Goal: Obtain resource: Download file/media

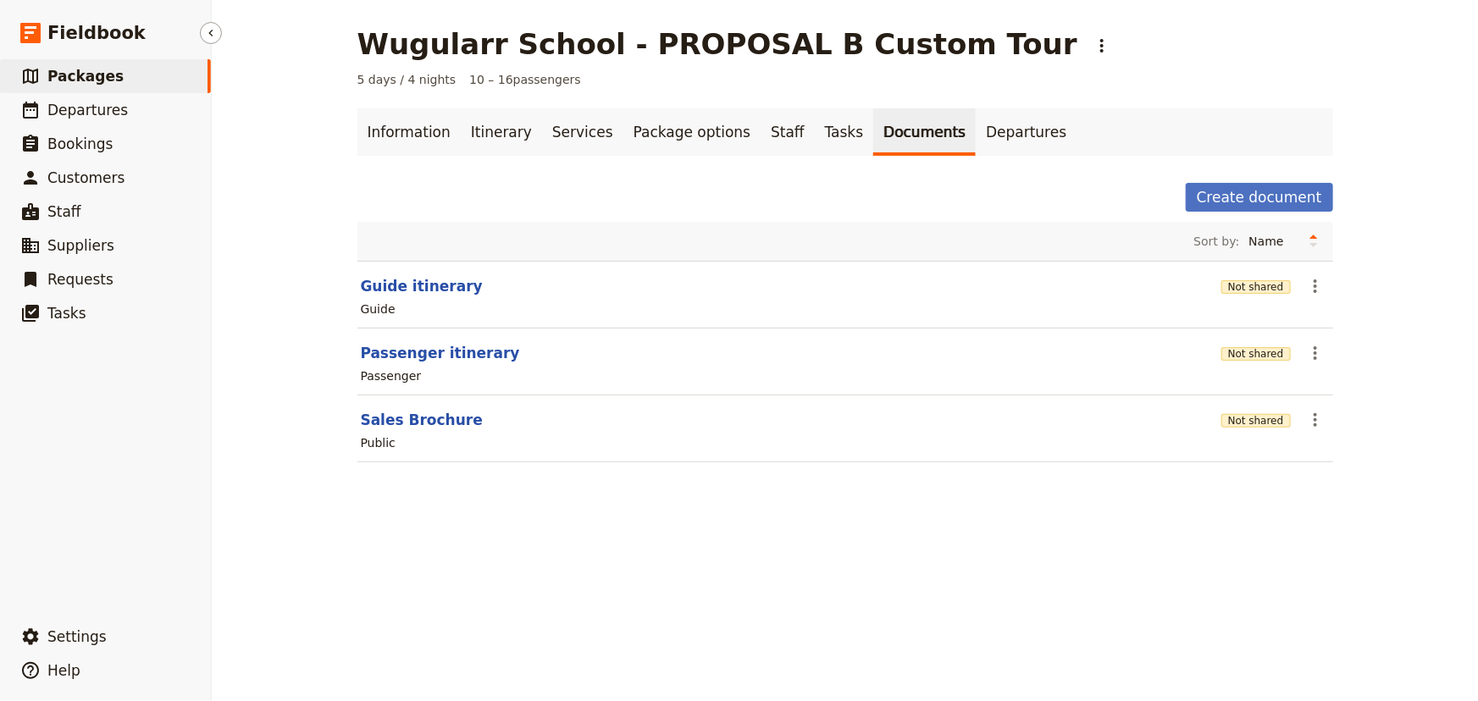
click at [70, 76] on span "Packages" at bounding box center [85, 76] width 76 height 17
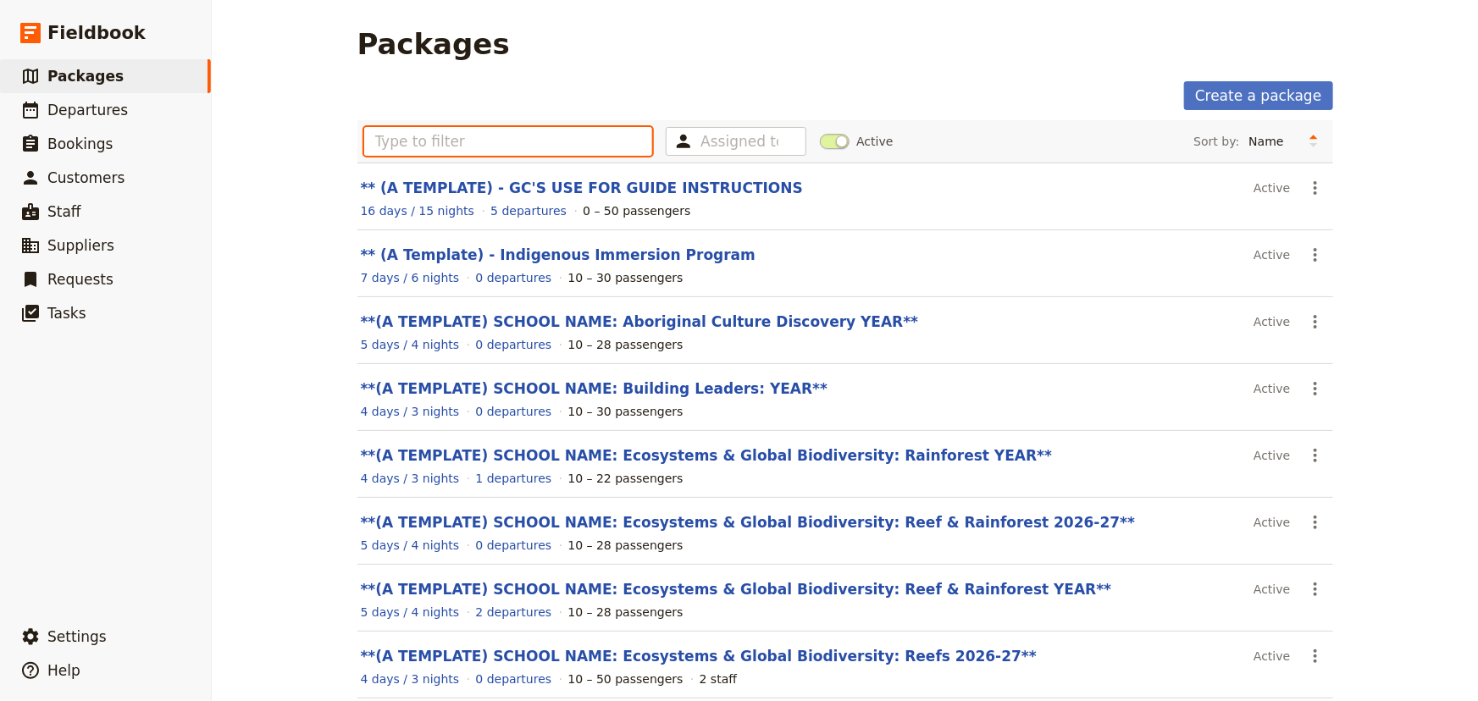
click at [439, 152] on input "text" at bounding box center [508, 141] width 289 height 29
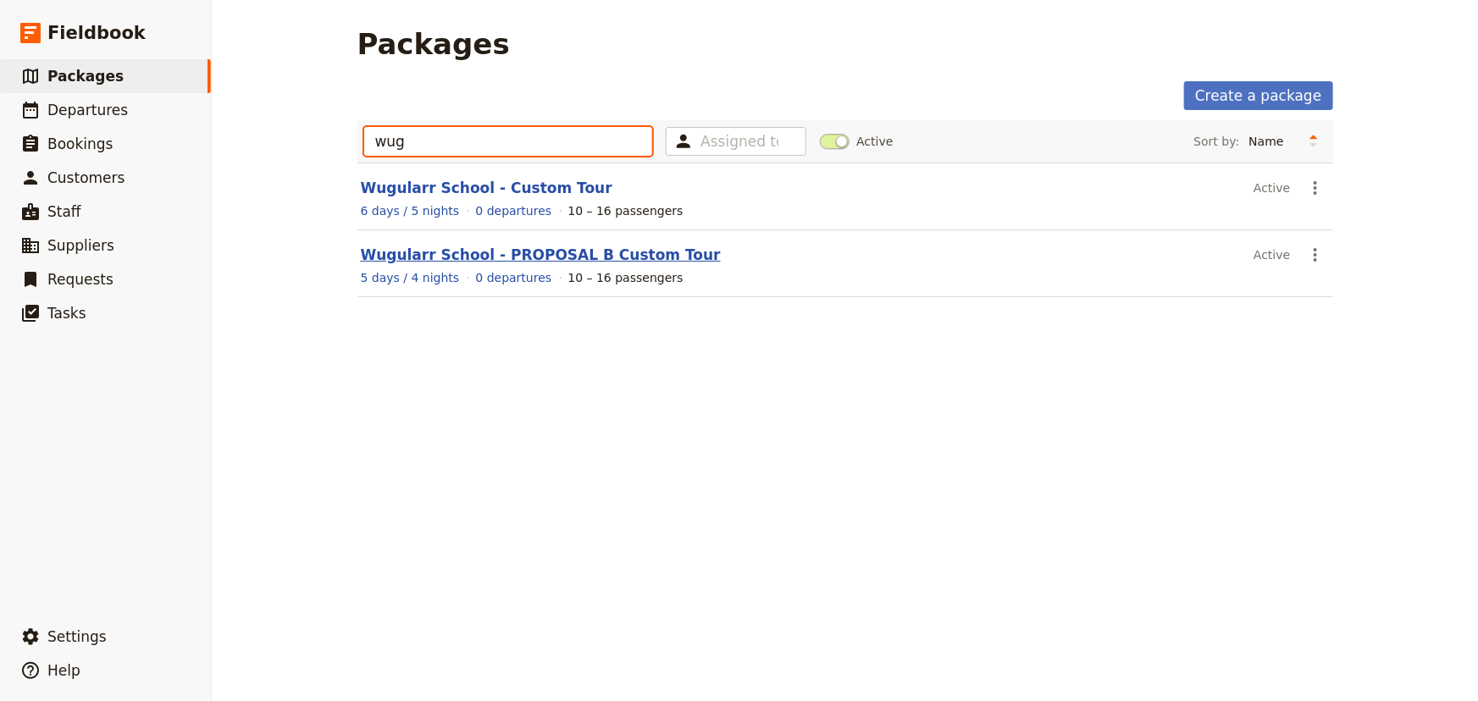
type input "wug"
click at [506, 260] on link "Wugularr School - PROPOSAL B Custom Tour" at bounding box center [541, 254] width 360 height 17
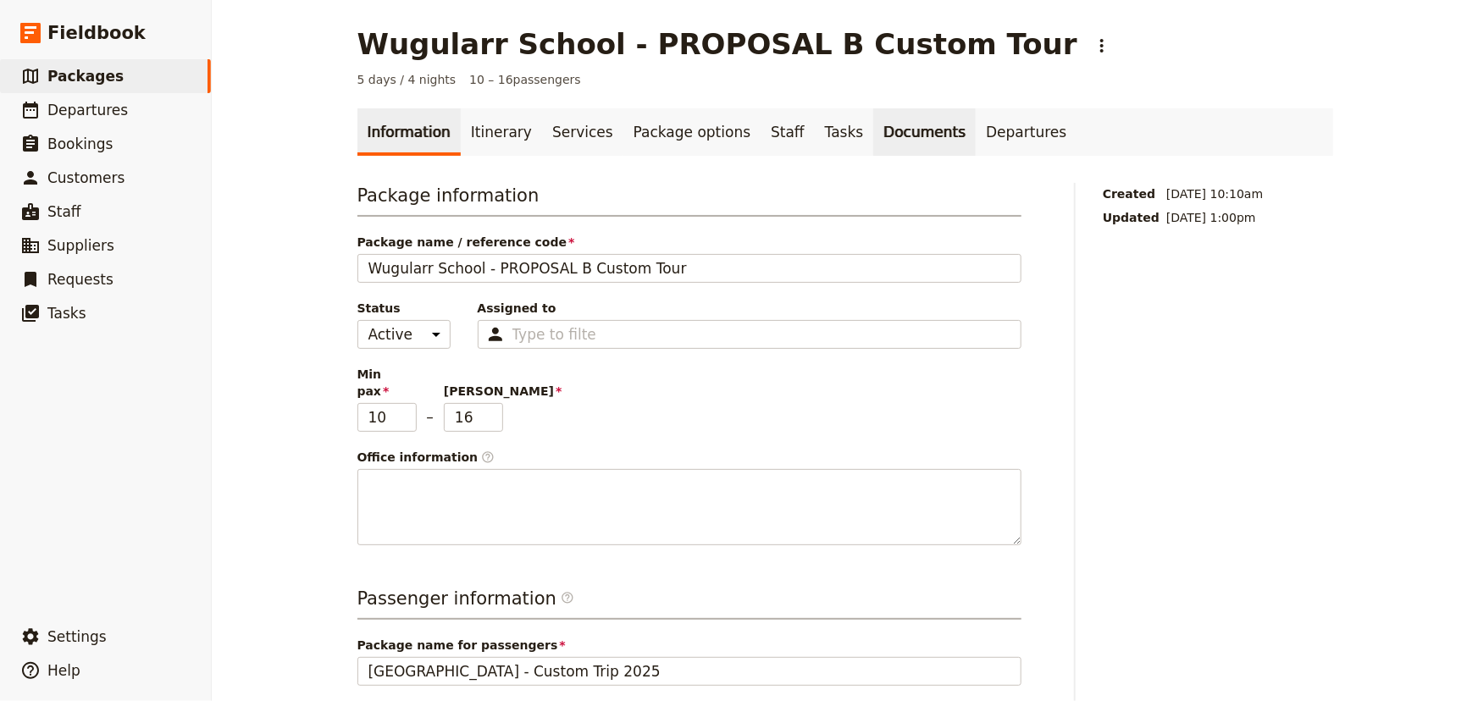
click at [873, 127] on link "Documents" at bounding box center [924, 131] width 102 height 47
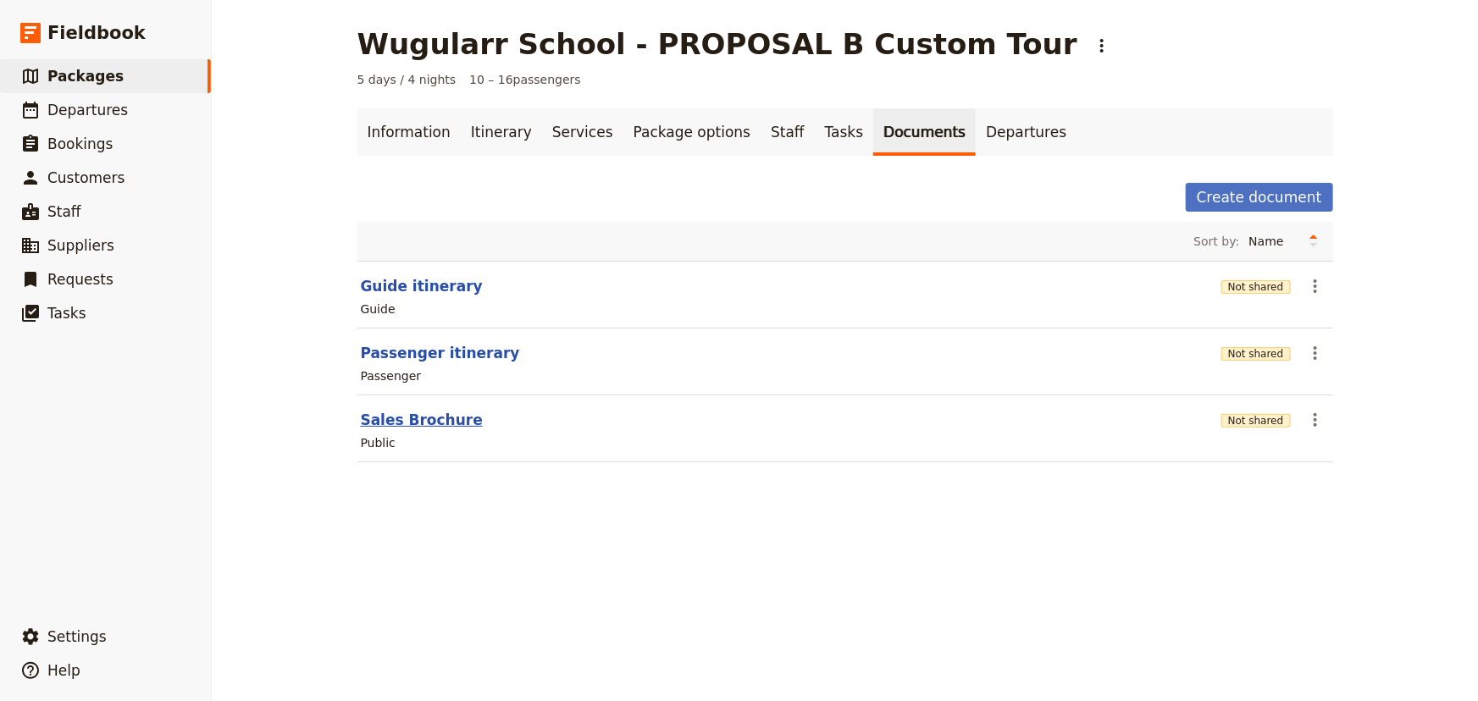
click at [415, 423] on button "Sales Brochure" at bounding box center [422, 420] width 122 height 20
select select "DEFAULT"
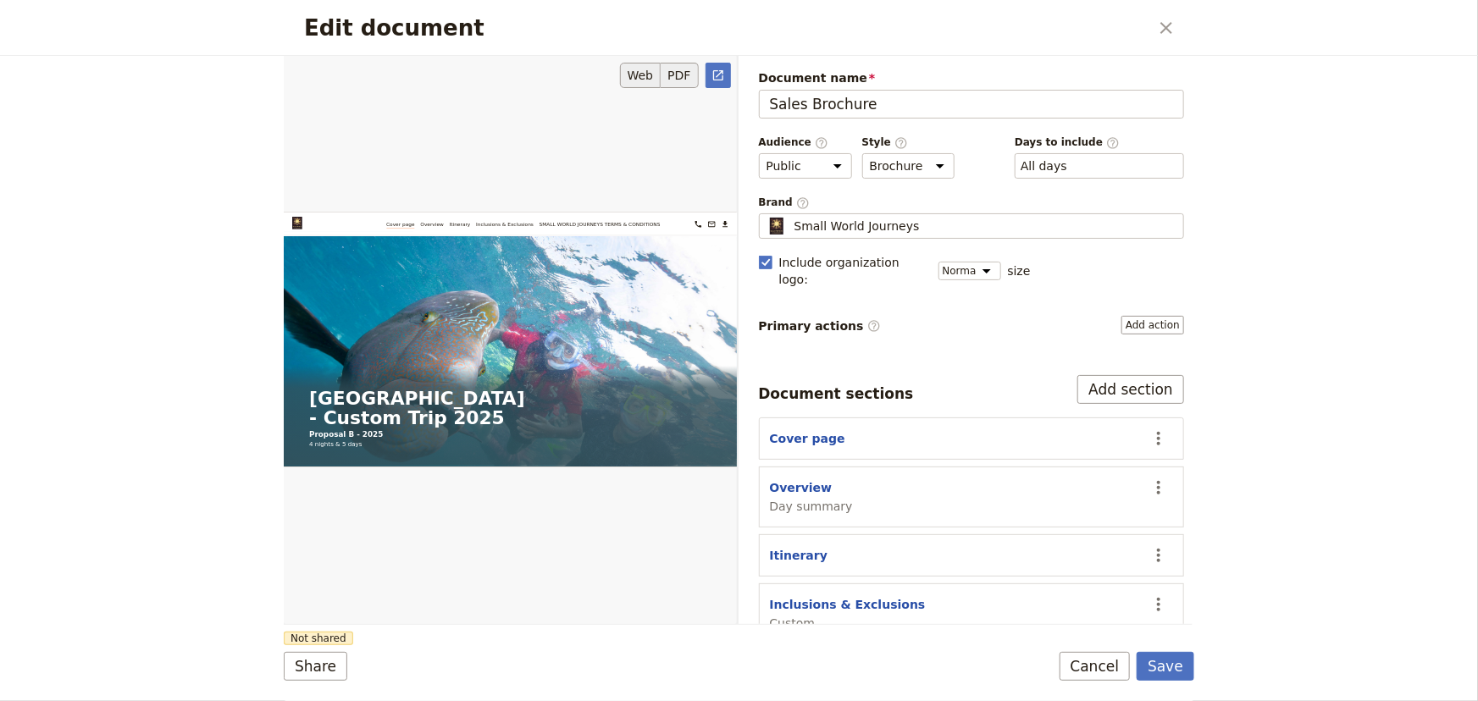
click at [679, 76] on button "PDF" at bounding box center [679, 75] width 37 height 25
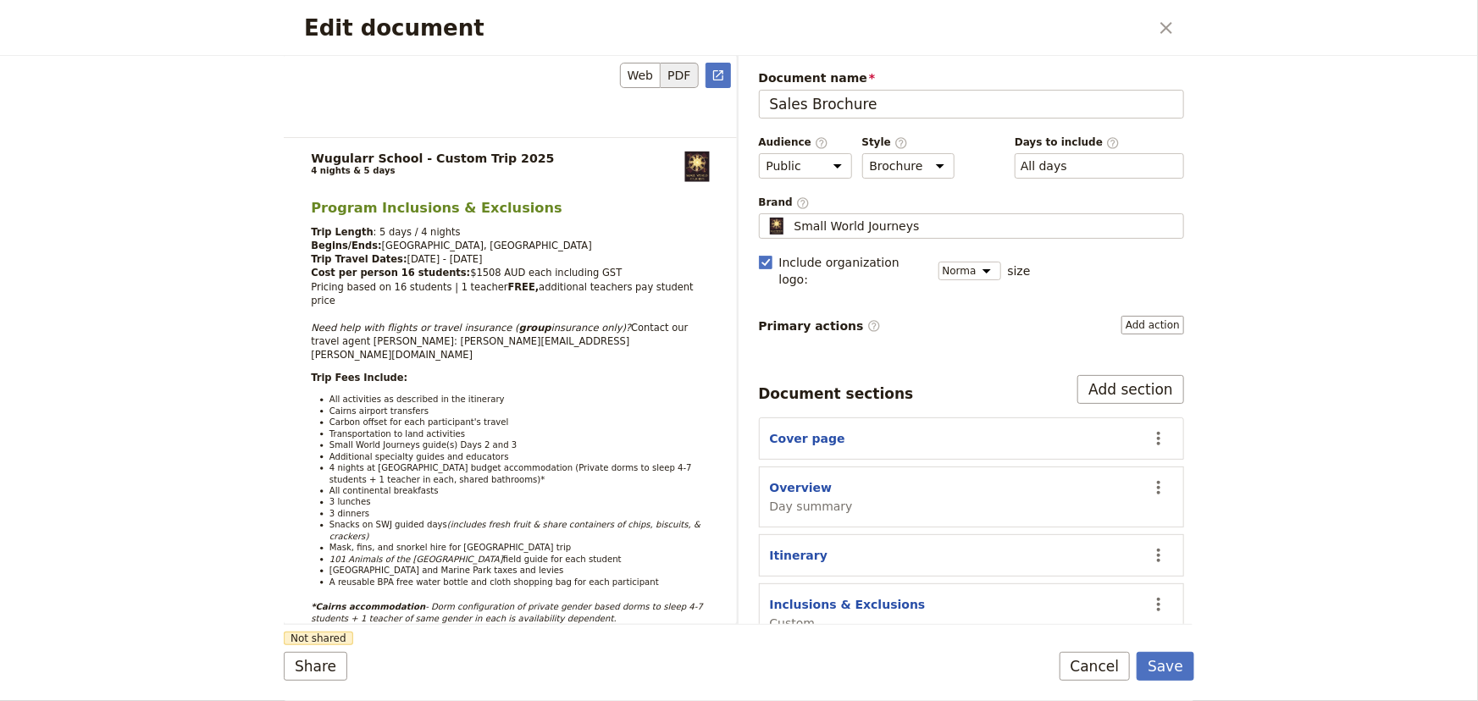
scroll to position [6800, 0]
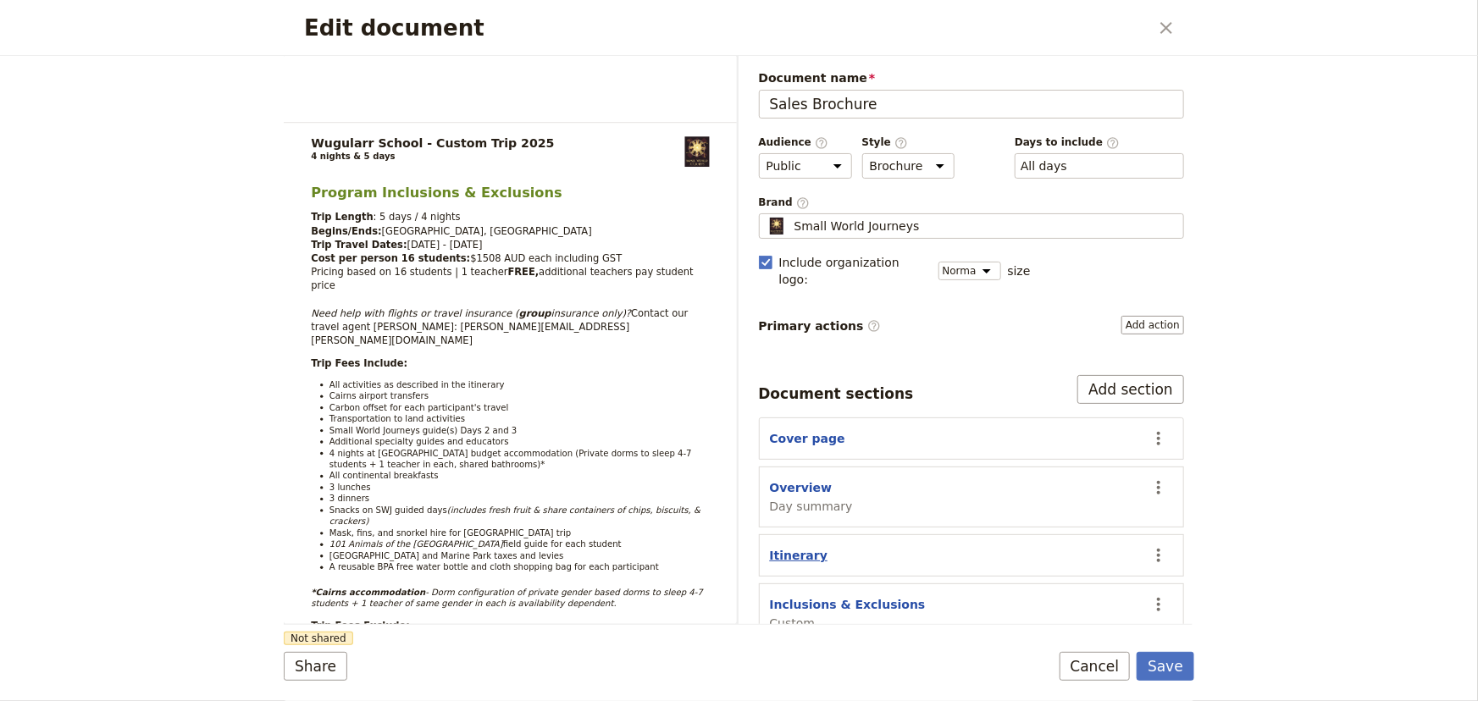
click at [792, 547] on button "Itinerary" at bounding box center [799, 555] width 58 height 17
select select "ITINERARY"
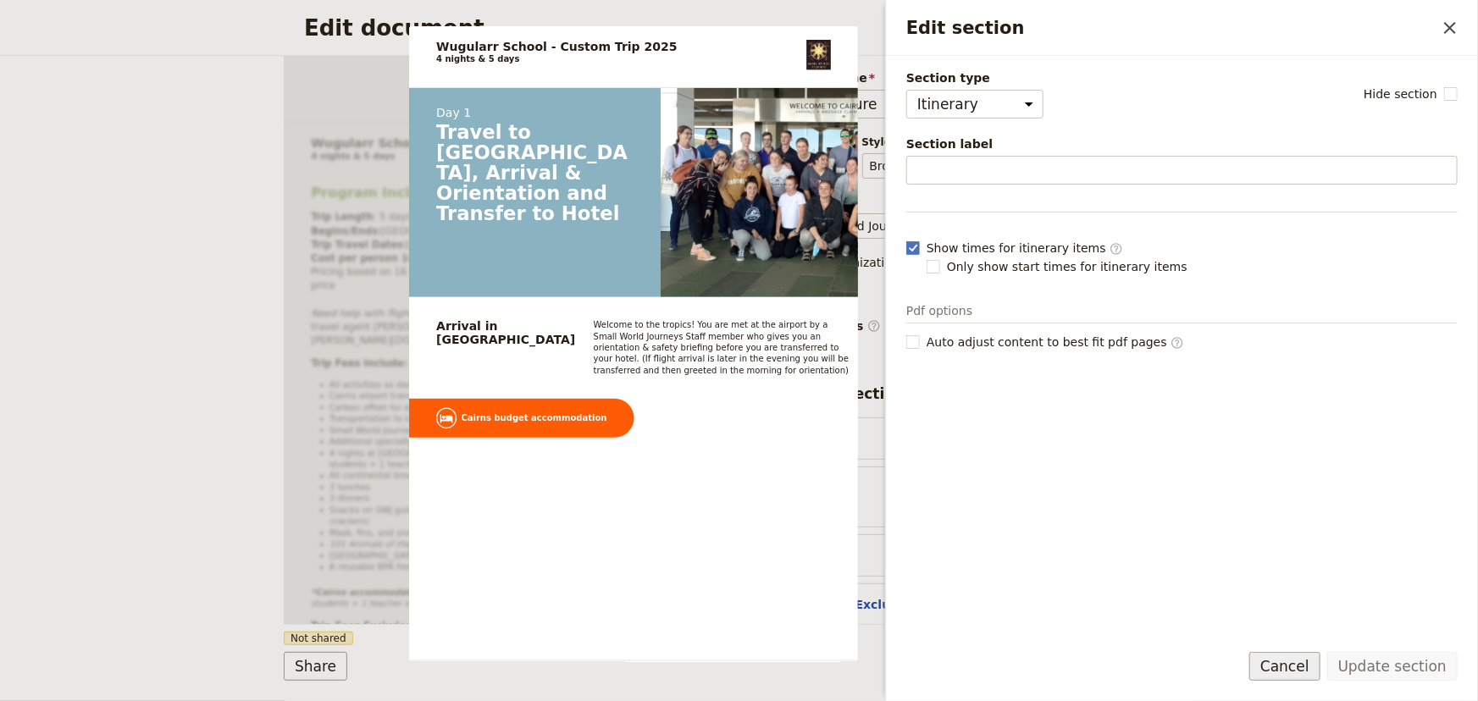
click at [1296, 661] on button "Cancel" at bounding box center [1284, 666] width 71 height 29
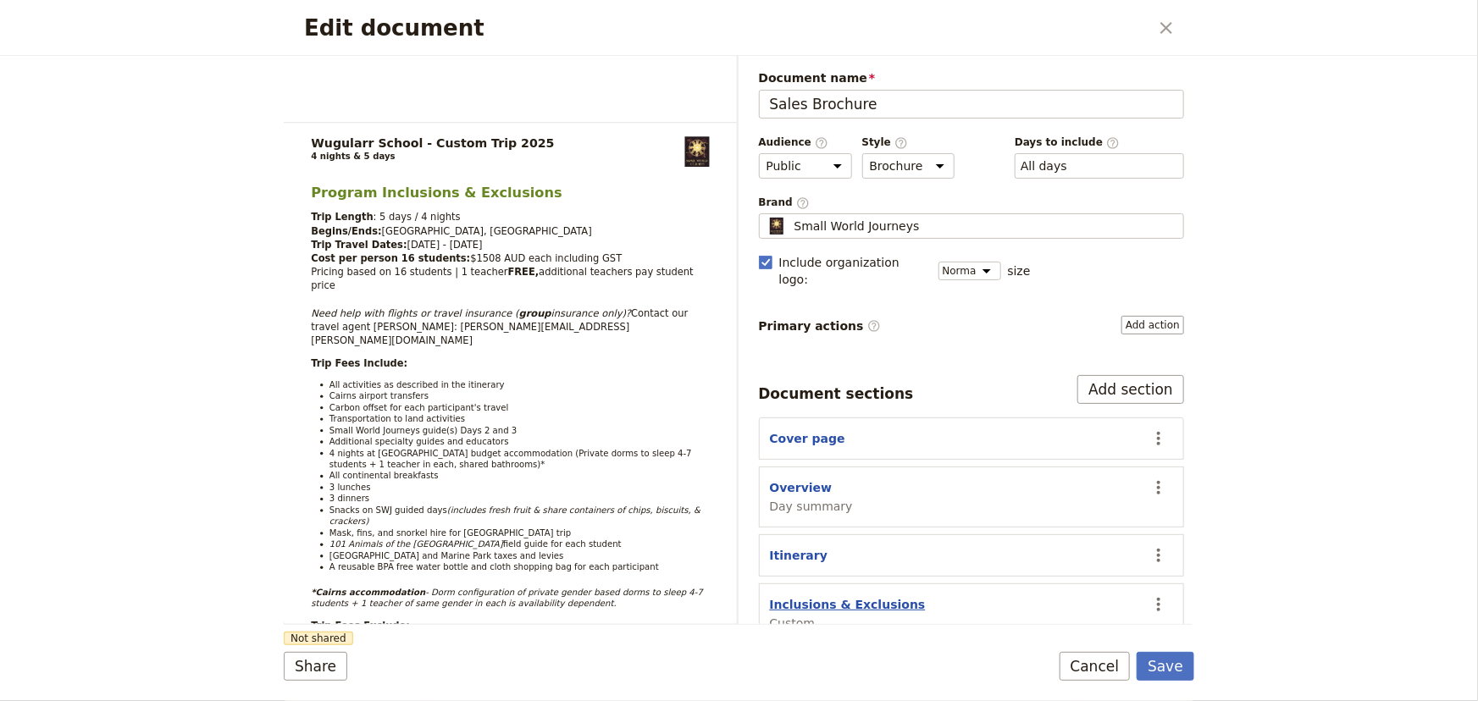
click at [821, 596] on button "Inclusions & Exclusions" at bounding box center [848, 604] width 156 height 17
select select "CUSTOM"
select select "default"
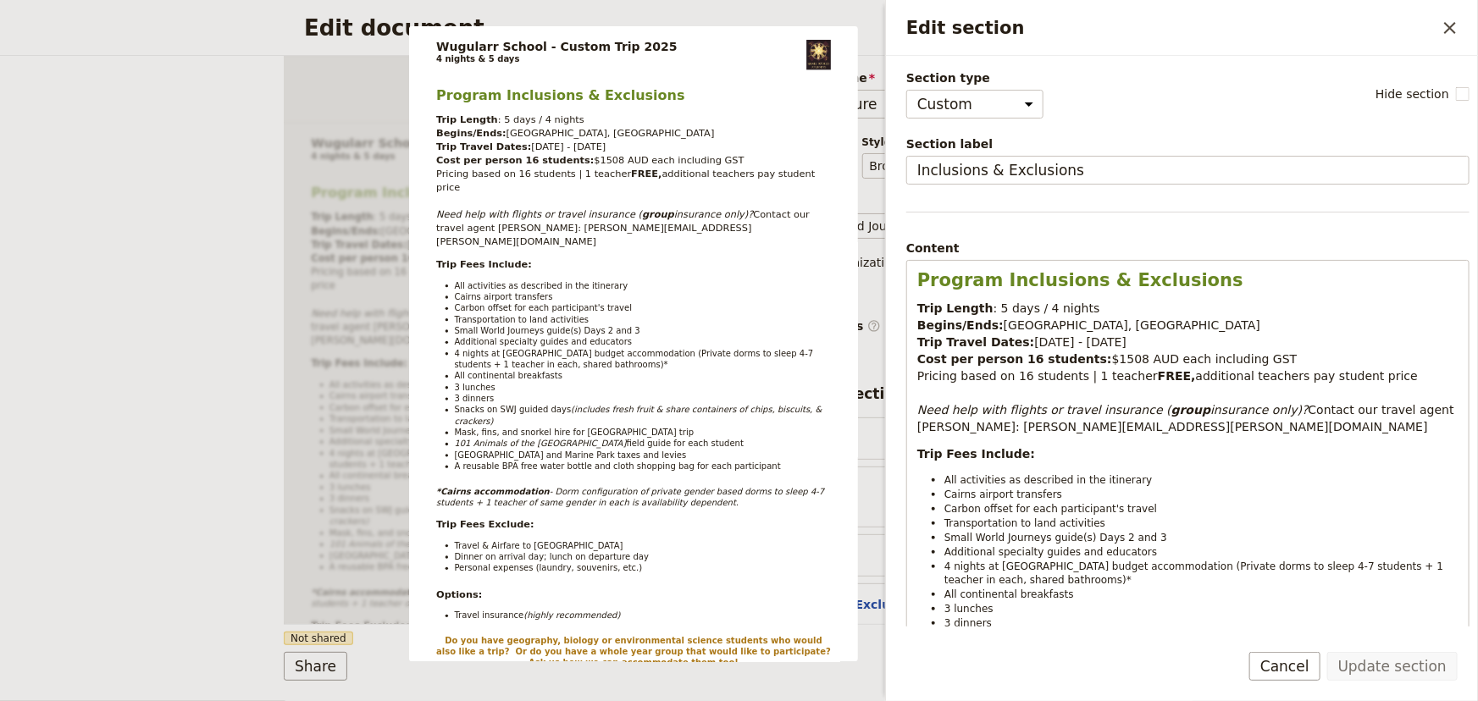
drag, startPoint x: 1309, startPoint y: 661, endPoint x: 1295, endPoint y: 658, distance: 14.6
click at [1309, 660] on button "Cancel" at bounding box center [1284, 666] width 71 height 29
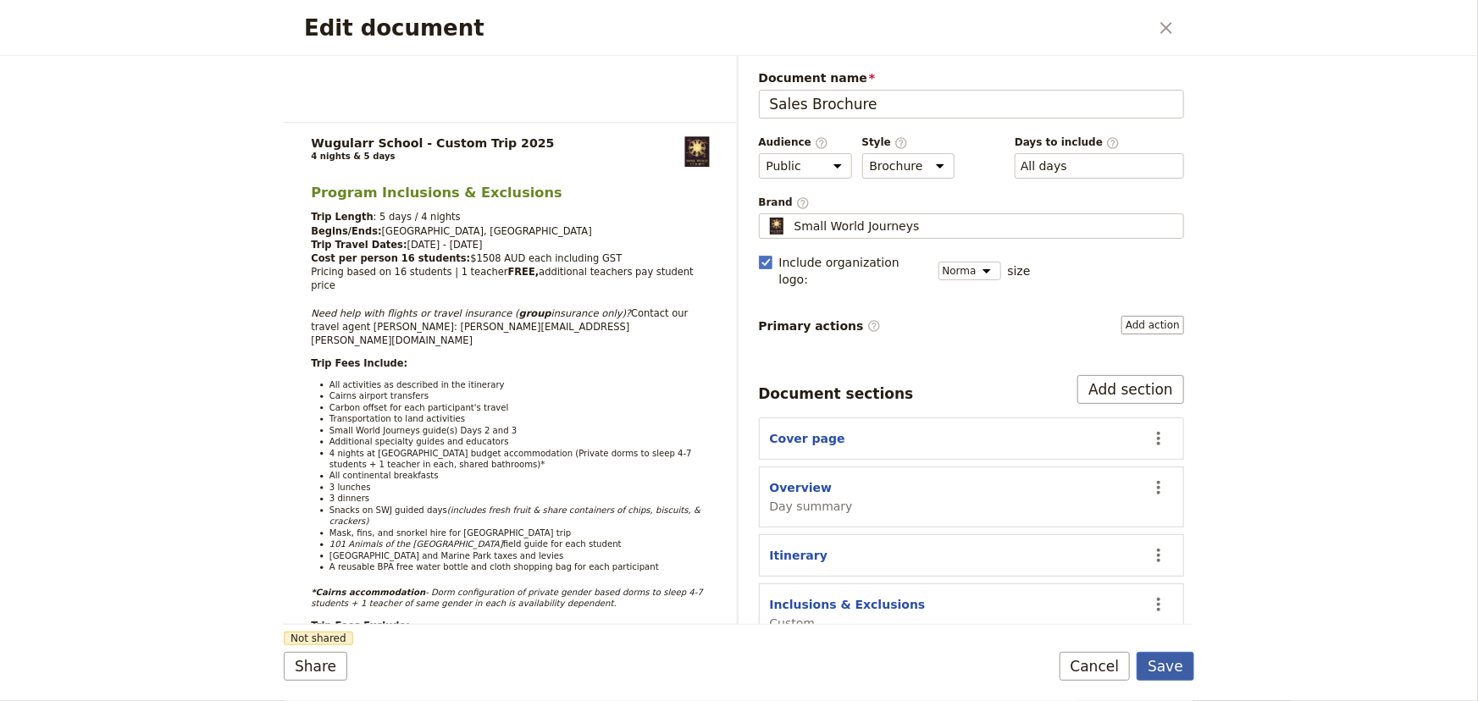
click at [1175, 660] on button "Save" at bounding box center [1165, 666] width 58 height 29
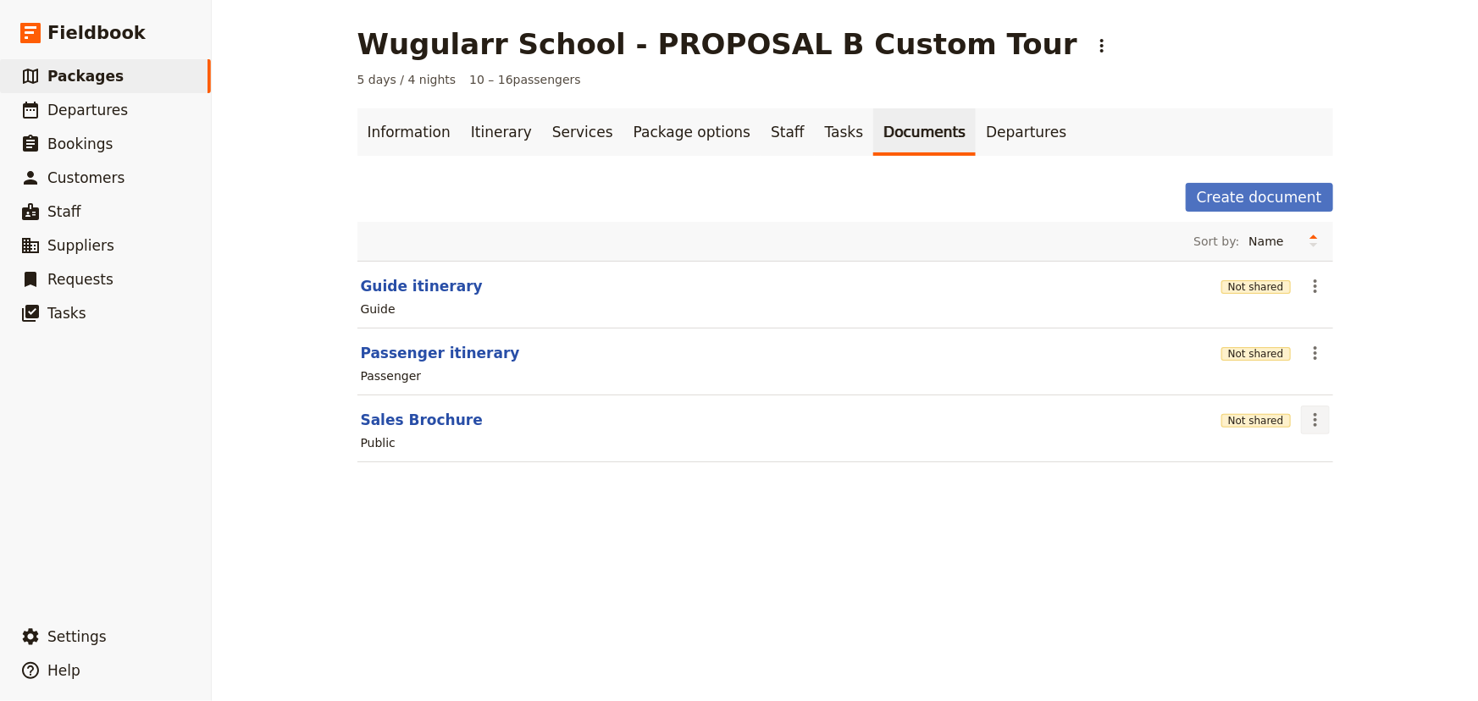
click at [1305, 412] on icon "Actions" at bounding box center [1315, 420] width 20 height 20
click at [1317, 456] on span "Share" at bounding box center [1323, 456] width 34 height 17
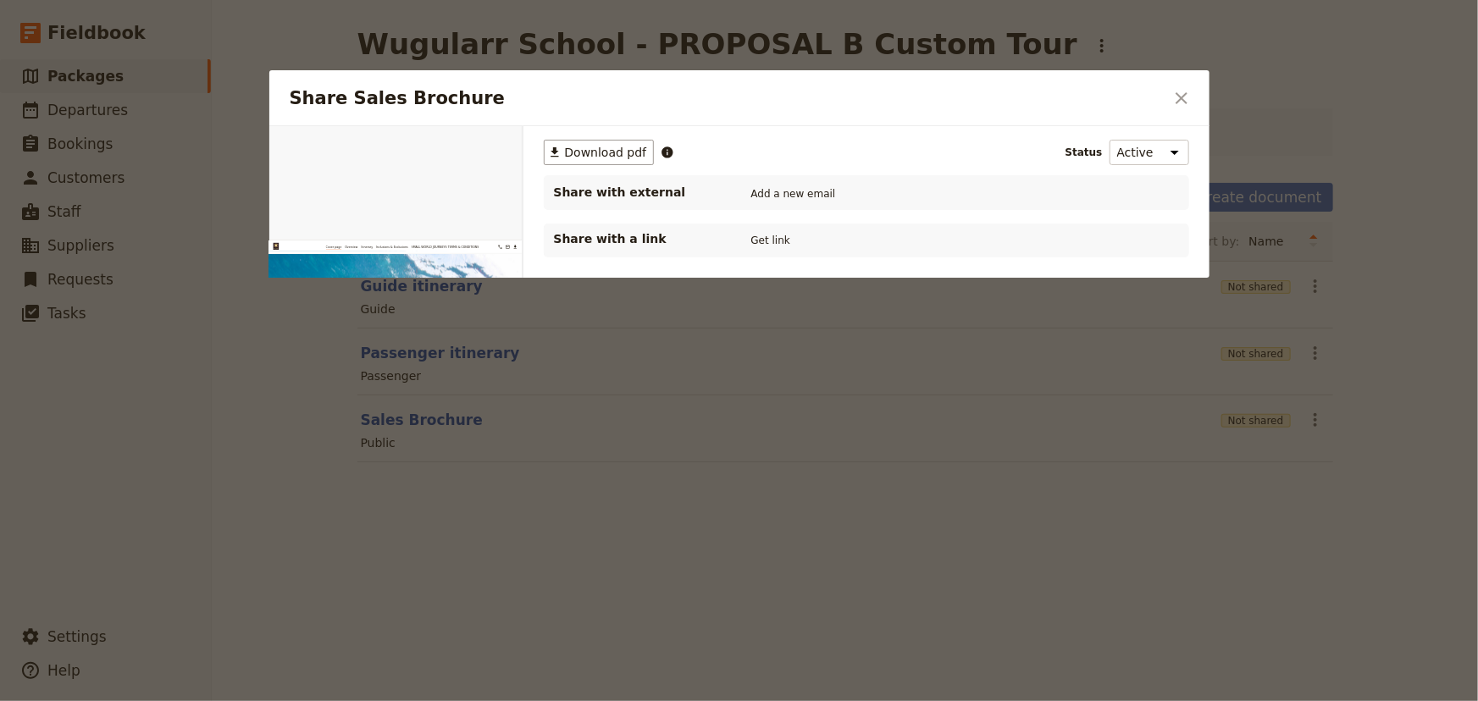
scroll to position [0, 0]
click at [627, 155] on span "Download pdf" at bounding box center [606, 152] width 82 height 17
click at [1407, 141] on div at bounding box center [739, 350] width 1478 height 701
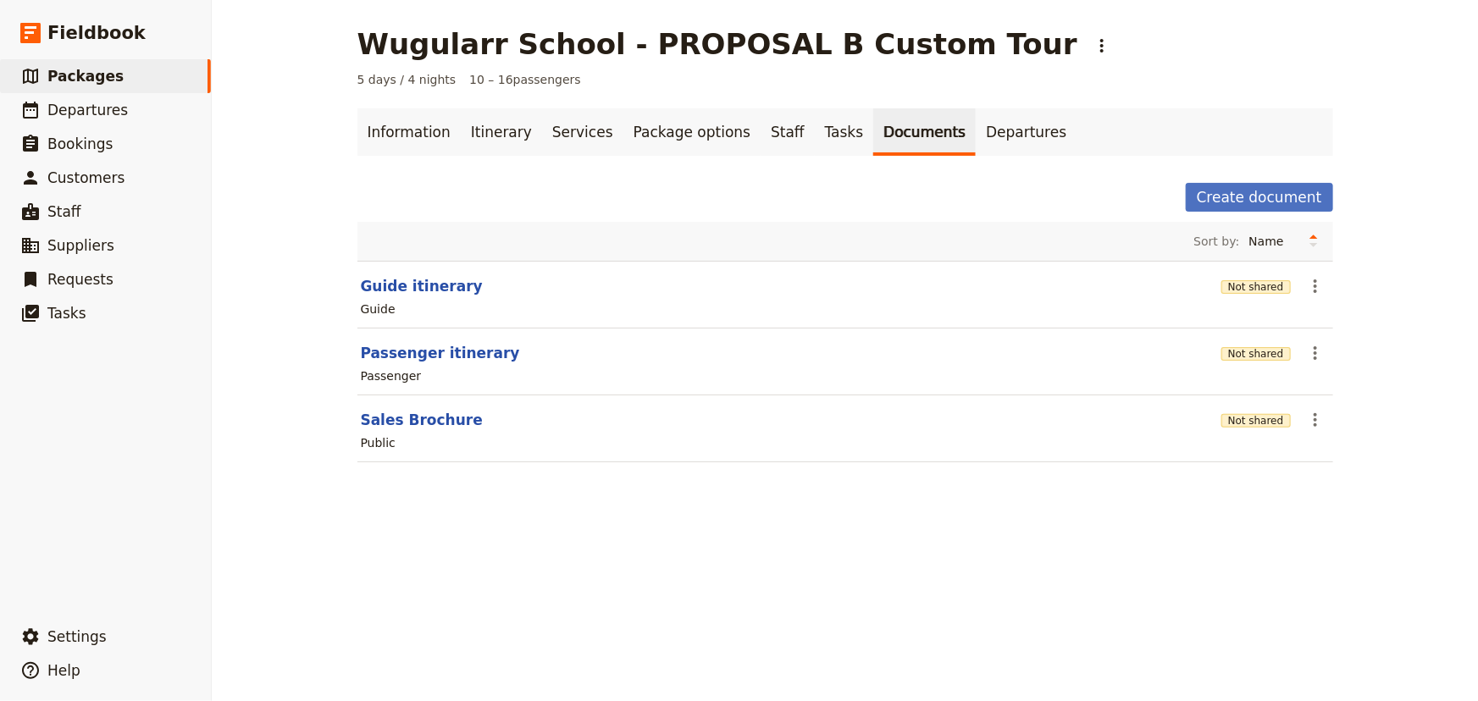
drag, startPoint x: 774, startPoint y: 611, endPoint x: 776, endPoint y: 597, distance: 14.5
click at [774, 608] on div "Wugularr School - PROPOSAL B Custom Tour ​ 5 days / 4 nights 10 – 16 passengers…" at bounding box center [845, 350] width 1266 height 701
click at [68, 75] on span "Packages" at bounding box center [85, 76] width 76 height 17
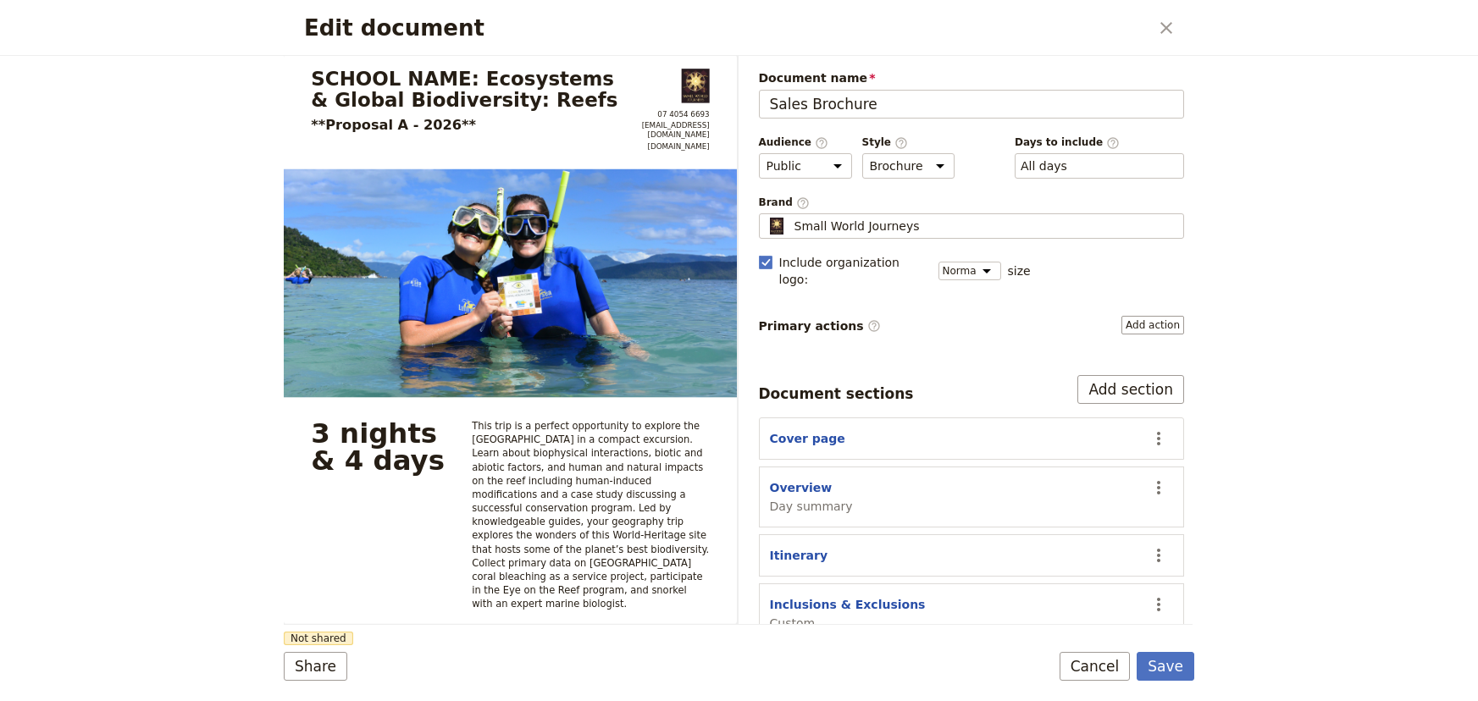
select select "DEFAULT"
click at [1118, 679] on button "Cancel" at bounding box center [1094, 666] width 71 height 29
